Goal: Task Accomplishment & Management: Use online tool/utility

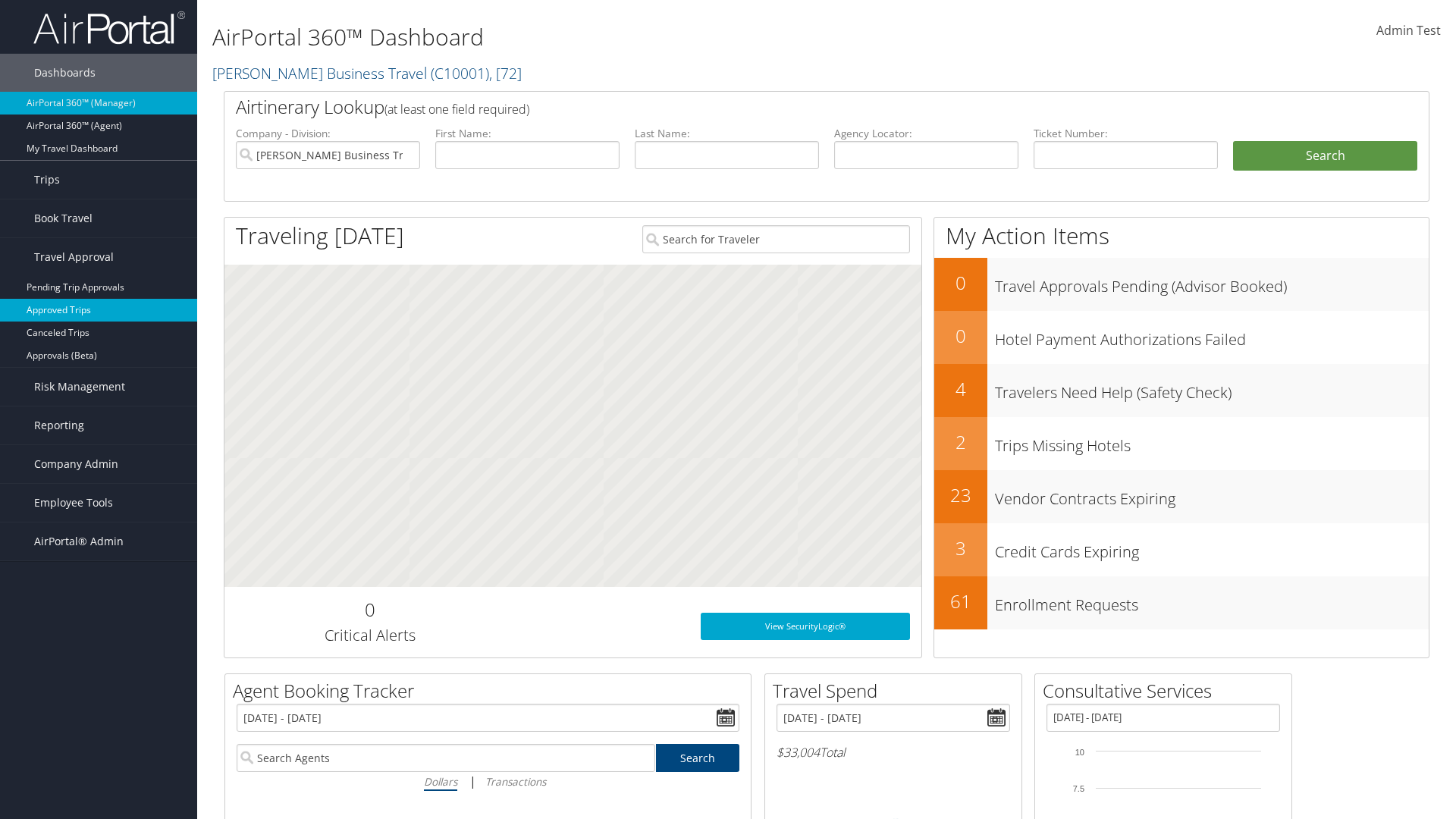
click at [99, 310] on link "Approved Trips" at bounding box center [98, 310] width 197 height 23
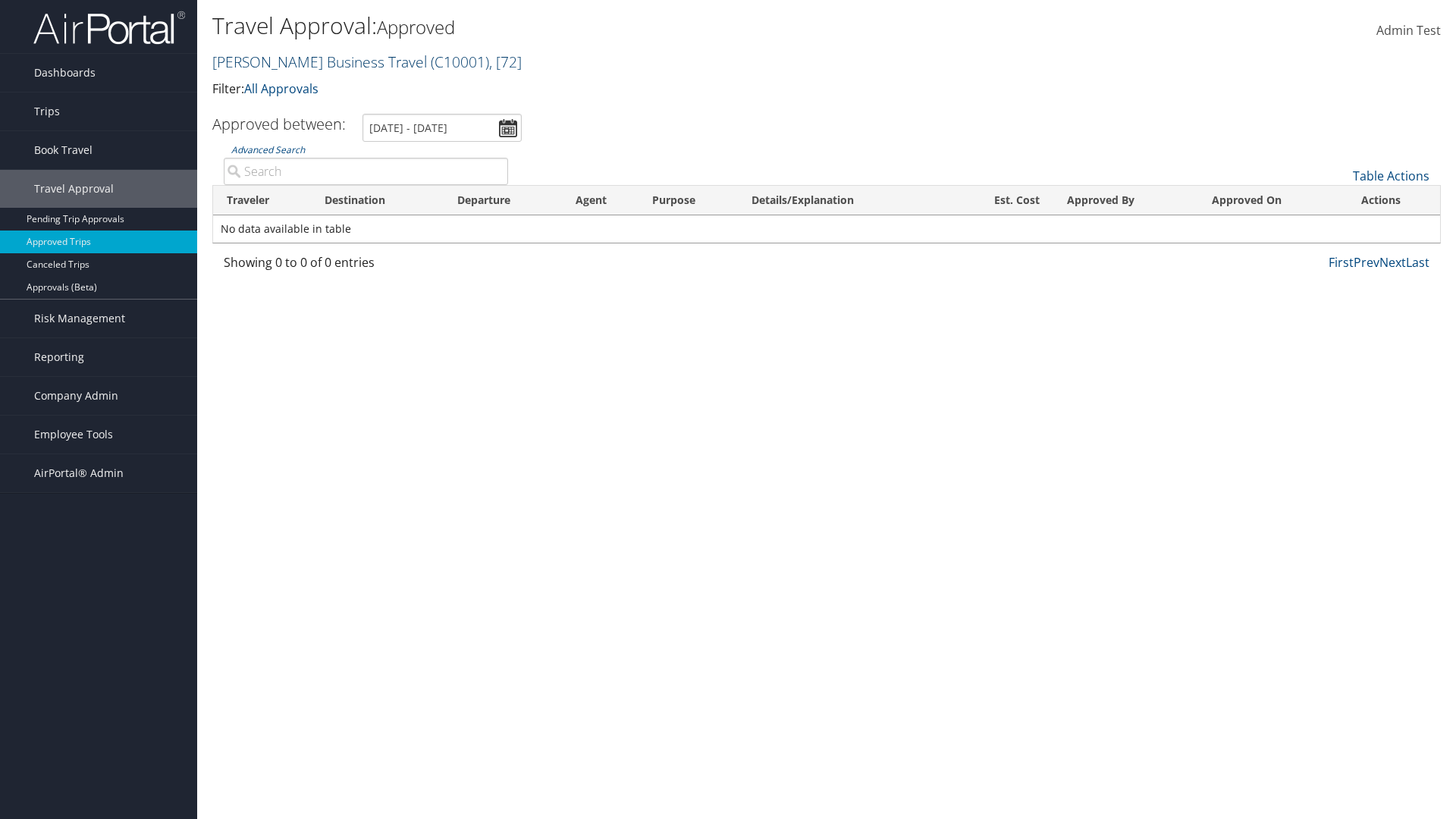
click at [313, 62] on link "[PERSON_NAME] Business Travel ( C10001 ) , [ 72 ]" at bounding box center [367, 62] width 309 height 20
click at [0, 0] on input "search" at bounding box center [0, 0] width 0 height 0
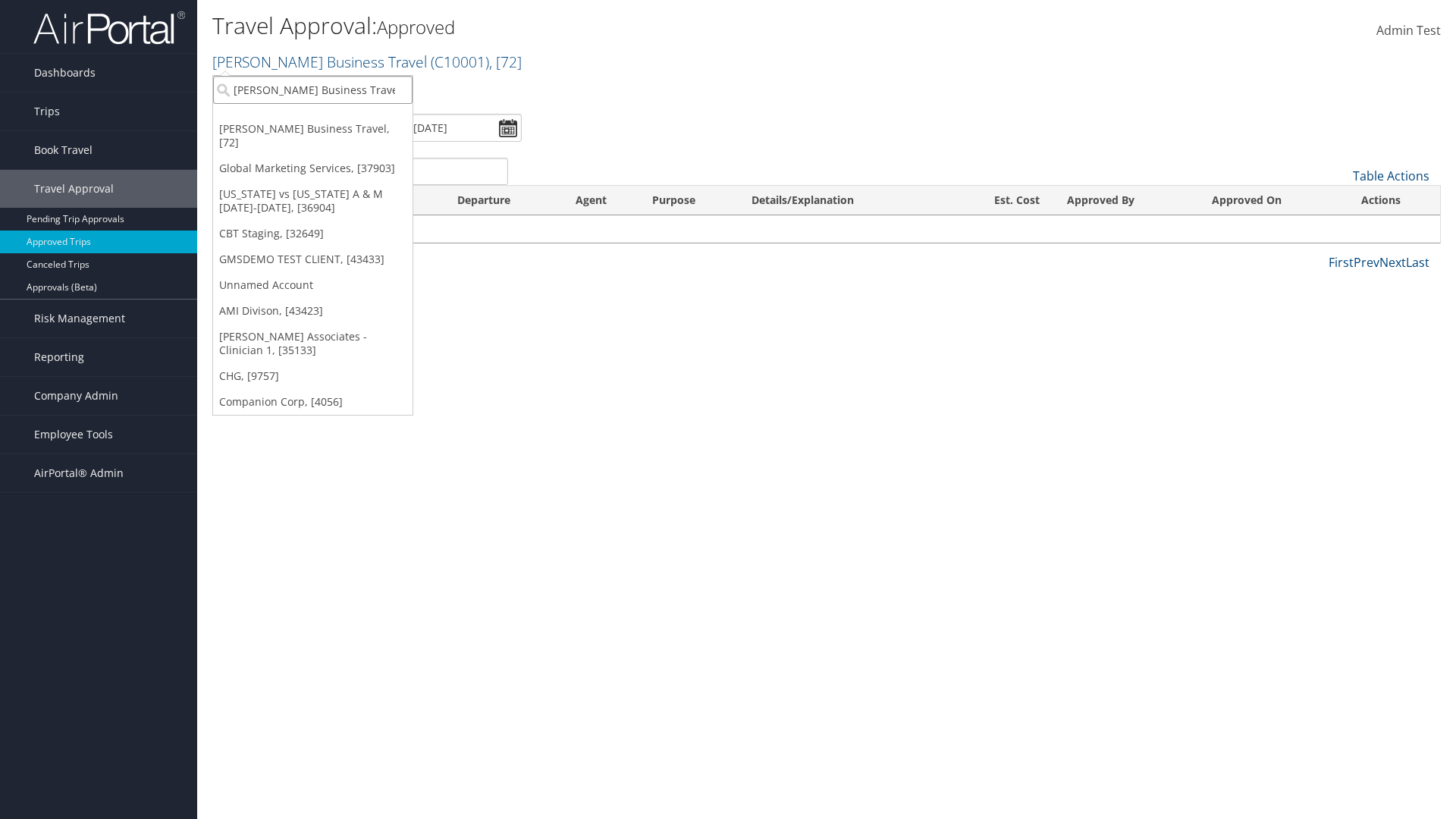
type input "[PERSON_NAME] Business Travel"
click at [334, 131] on div "Account" at bounding box center [334, 131] width 259 height 14
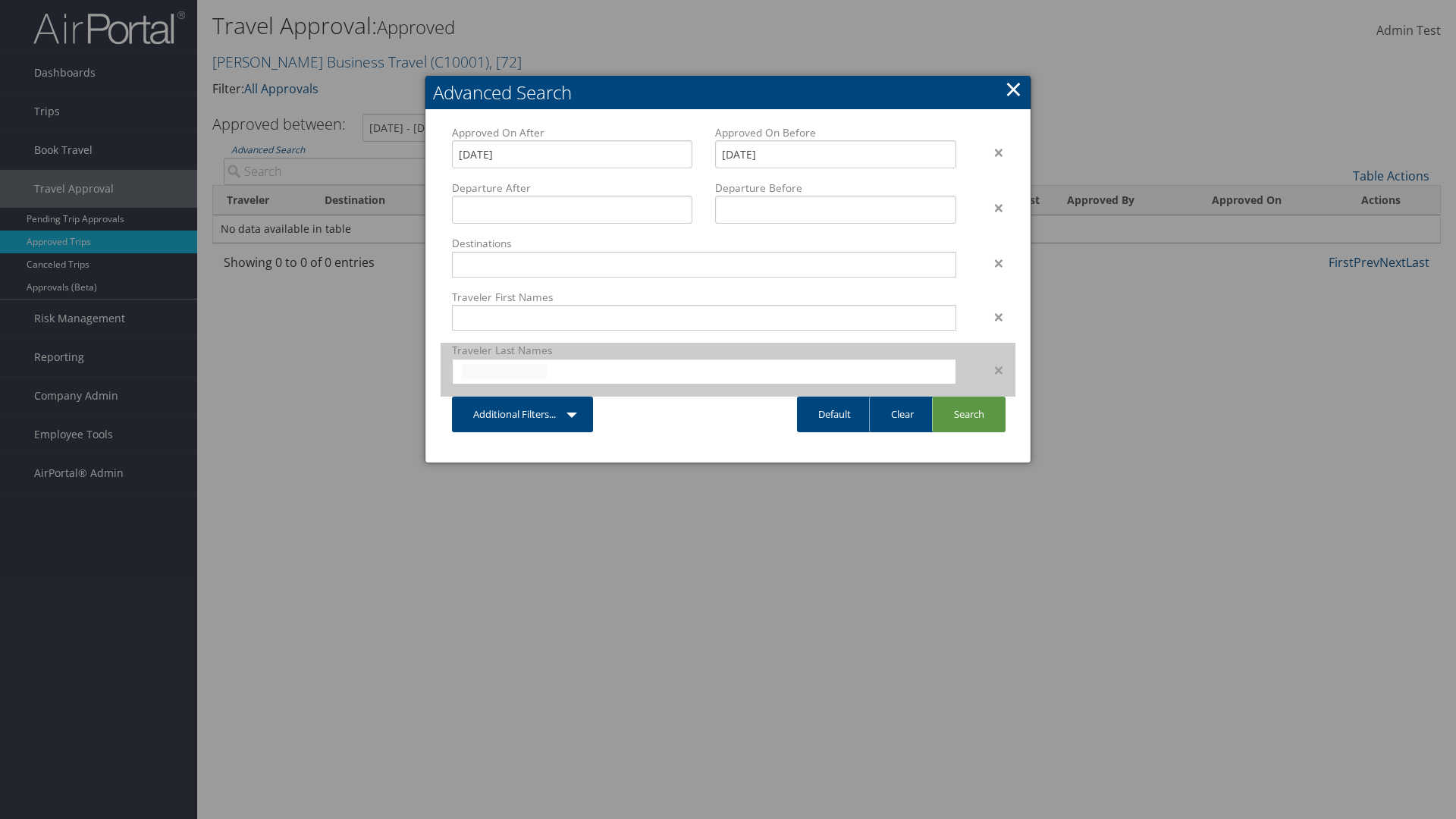
click at [504, 371] on input "text" at bounding box center [504, 372] width 85 height 15
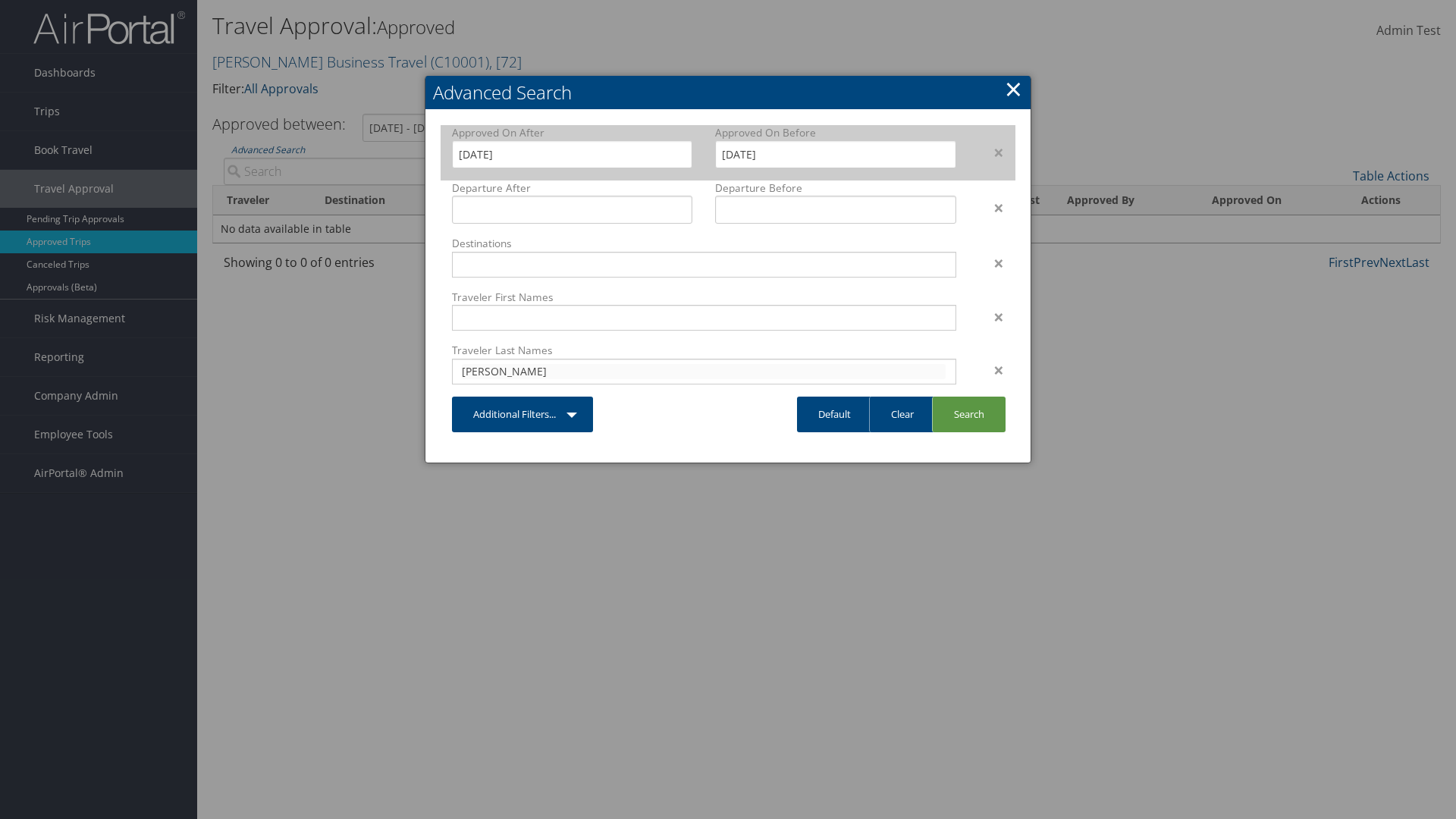
type input "cameron"
click at [572, 154] on input "8/7/2025" at bounding box center [572, 154] width 241 height 28
type input "cameron"
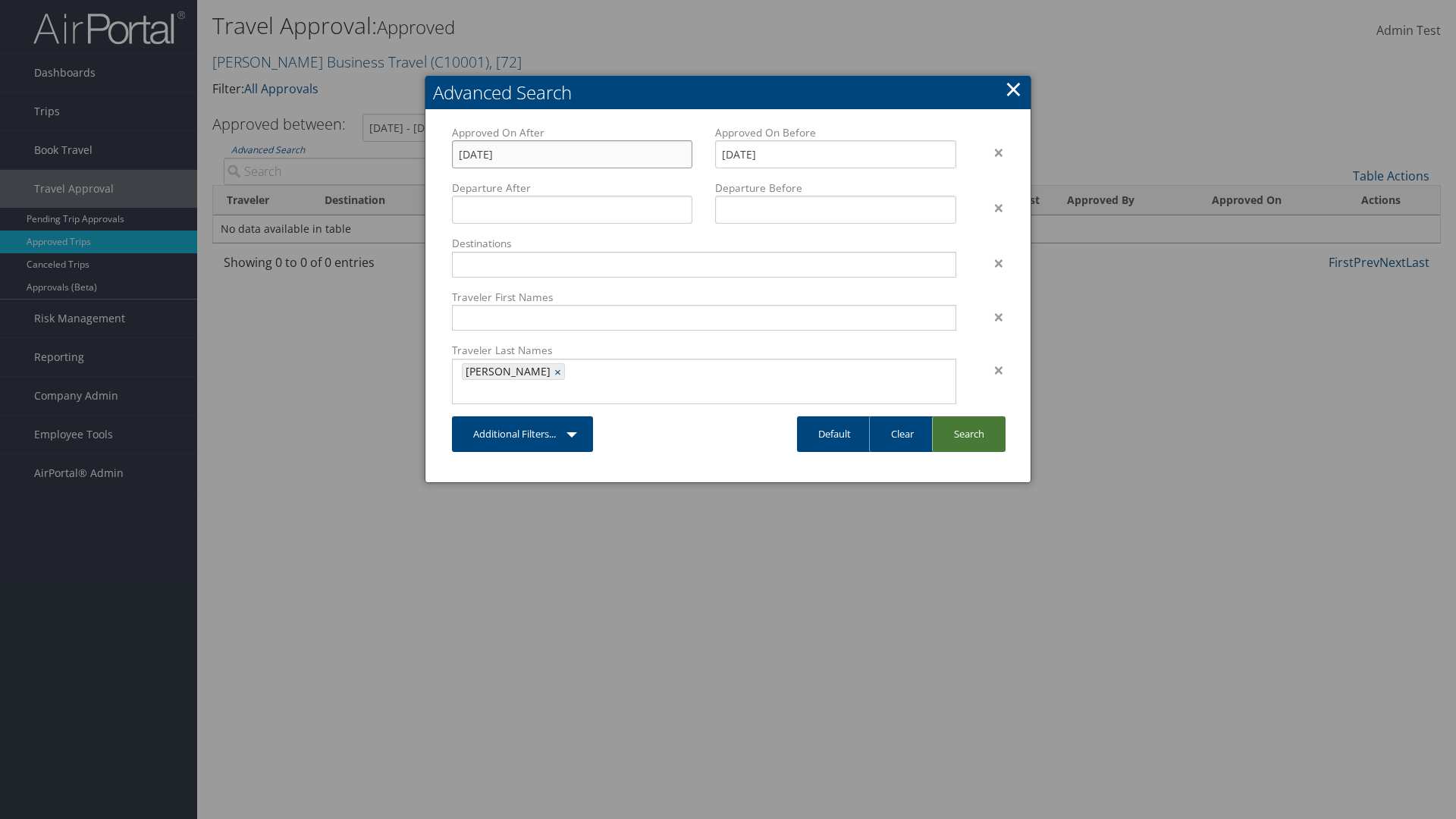
type input "19/03/2021"
click at [968, 417] on link "Search" at bounding box center [968, 434] width 74 height 35
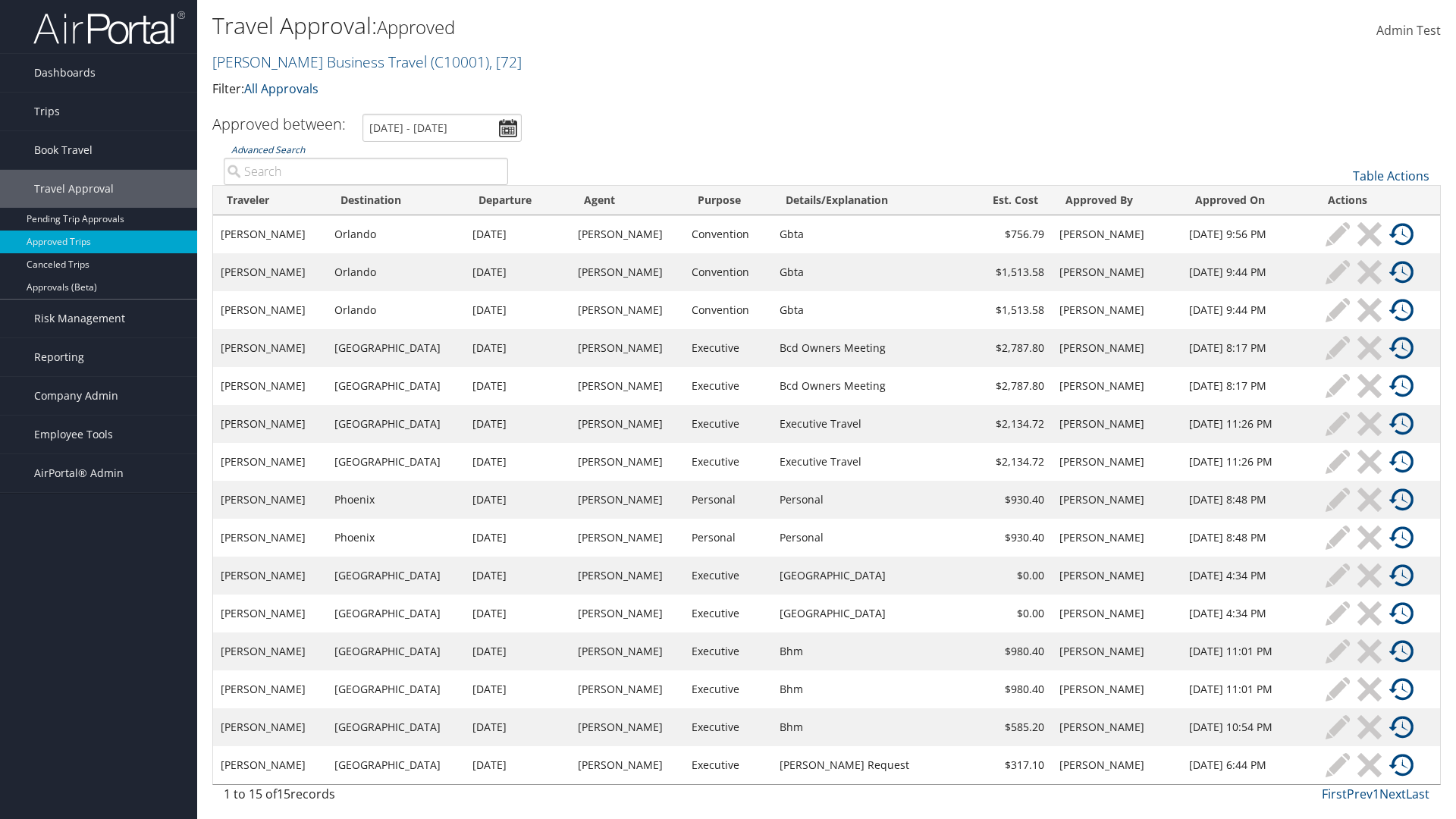
click at [268, 150] on link "Advanced Search" at bounding box center [268, 150] width 74 height 13
